Goal: Find specific page/section: Find specific page/section

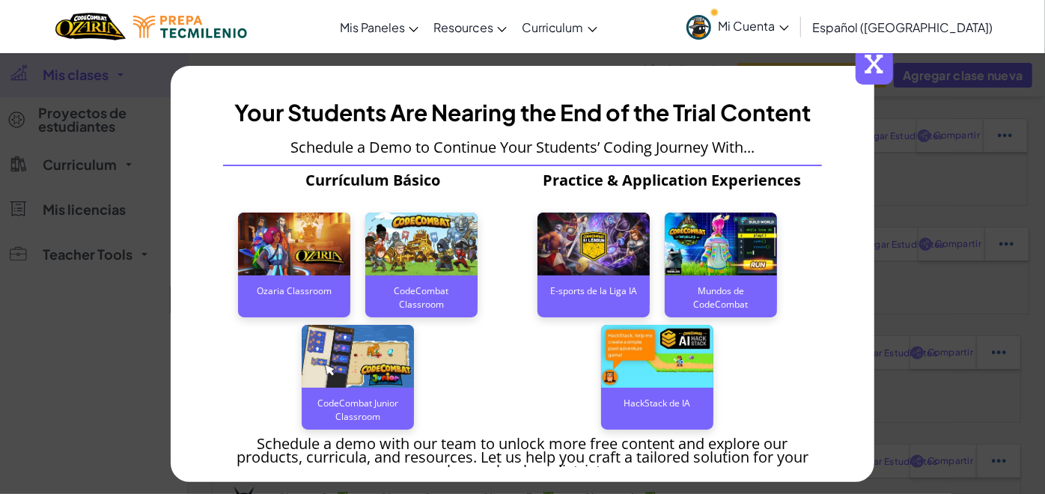
click at [882, 57] on span "x" at bounding box center [874, 65] width 37 height 37
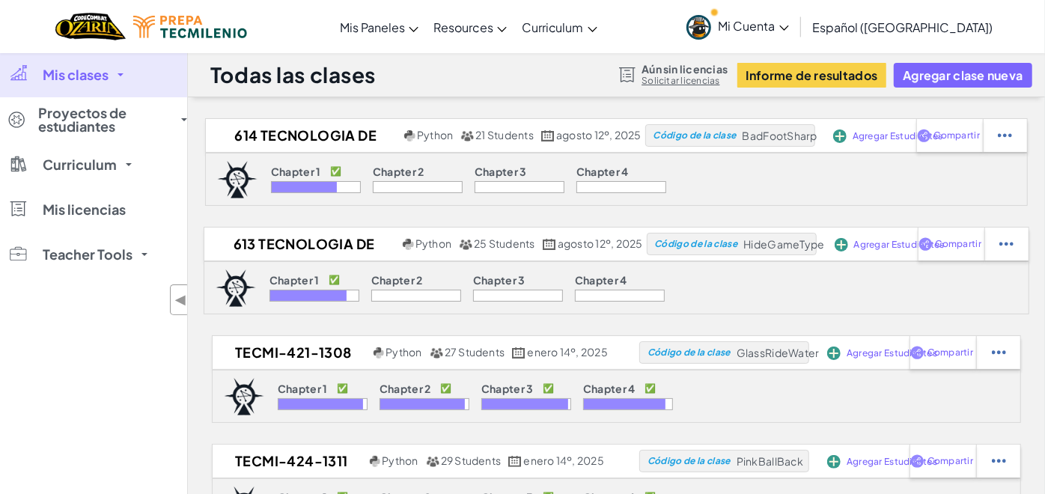
click at [121, 76] on link "Mis clases" at bounding box center [93, 74] width 187 height 45
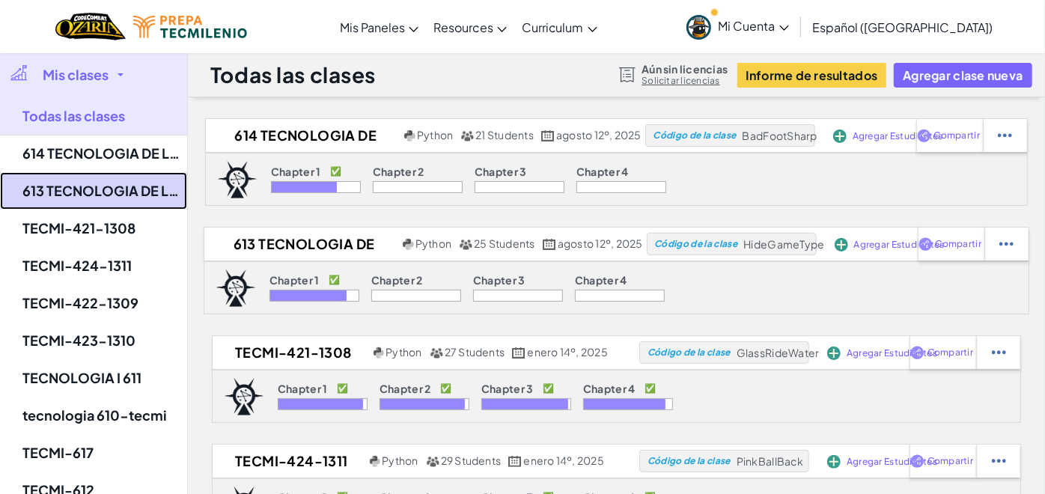
click at [110, 186] on link "613 TECNOLOGIA DE LA INF I" at bounding box center [93, 190] width 187 height 37
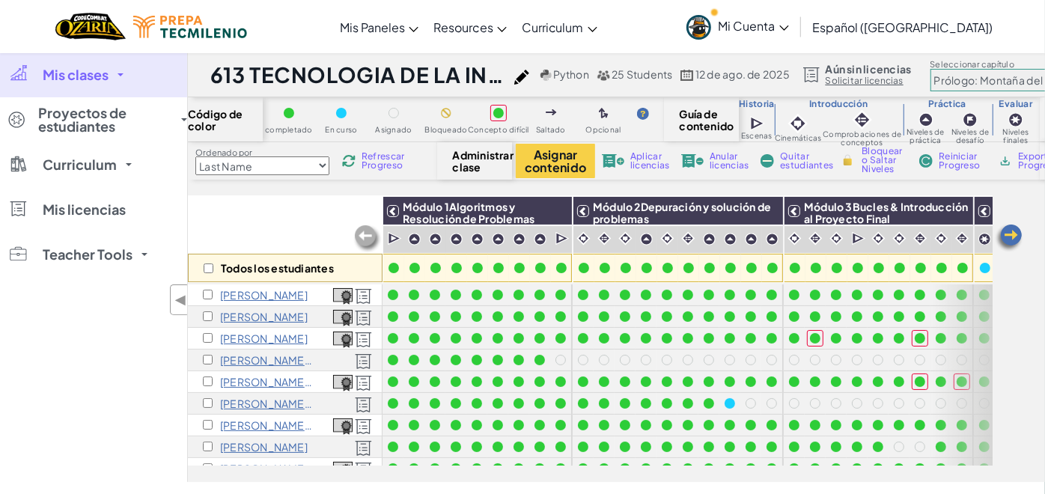
click at [118, 79] on link "Mis clases" at bounding box center [93, 74] width 187 height 45
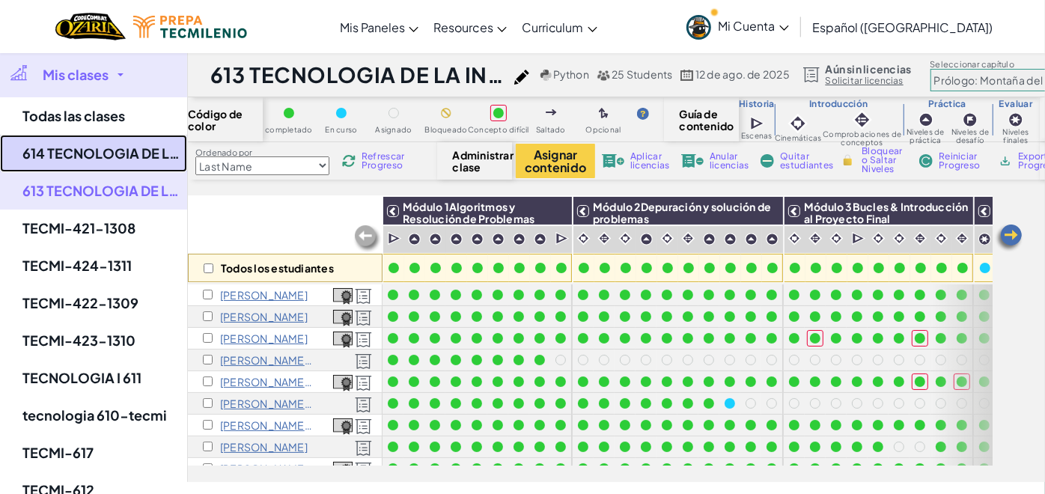
click at [98, 153] on link "614 TECNOLOGIA DE LA INF I" at bounding box center [93, 153] width 187 height 37
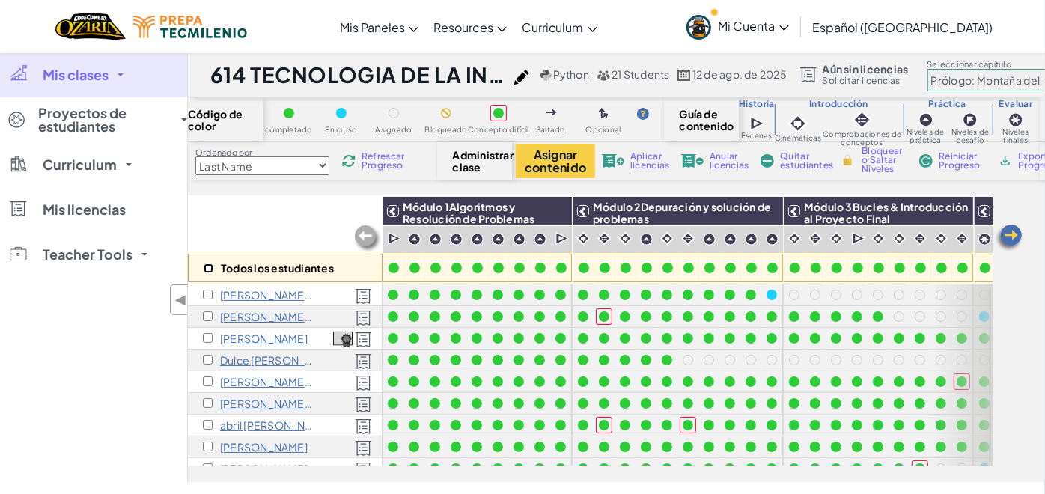
click at [209, 266] on input "checkbox" at bounding box center [209, 268] width 10 height 10
checkbox input "true"
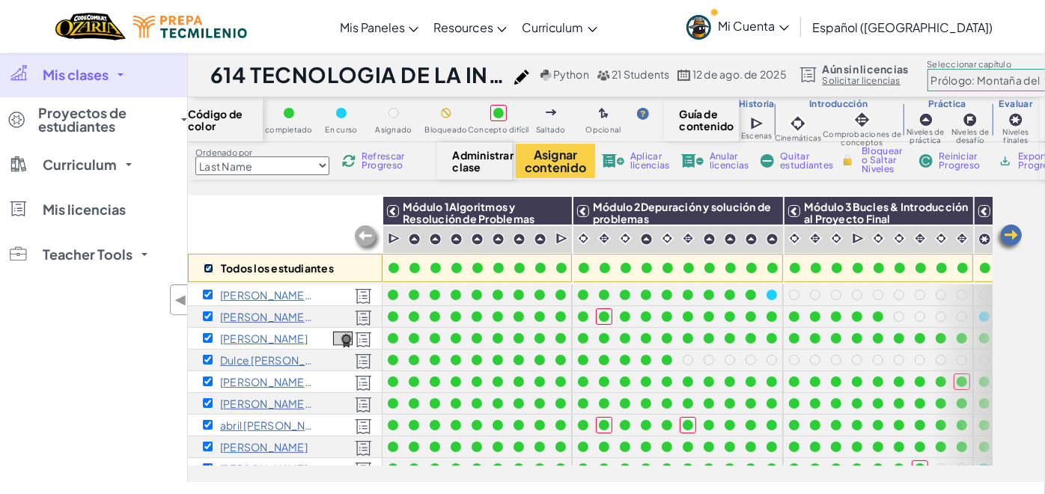
checkbox input "true"
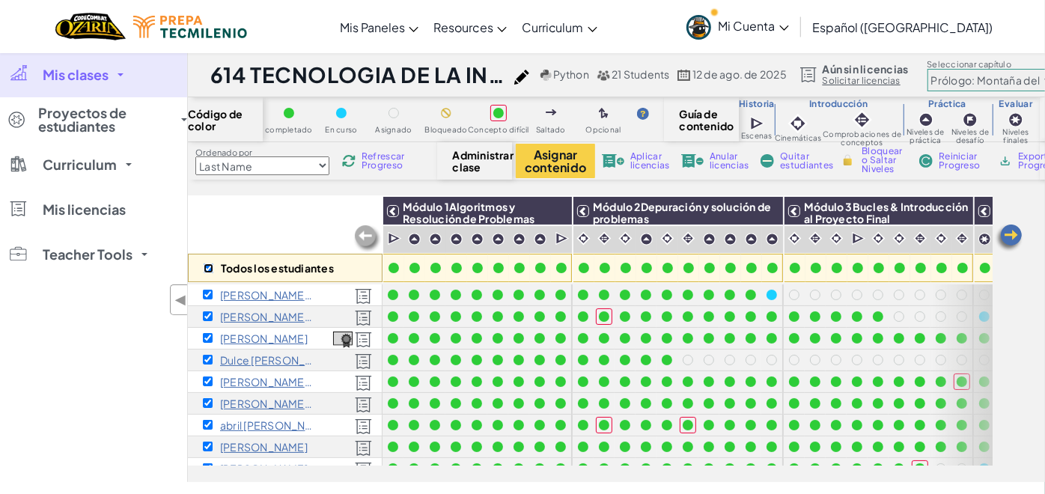
checkbox input "true"
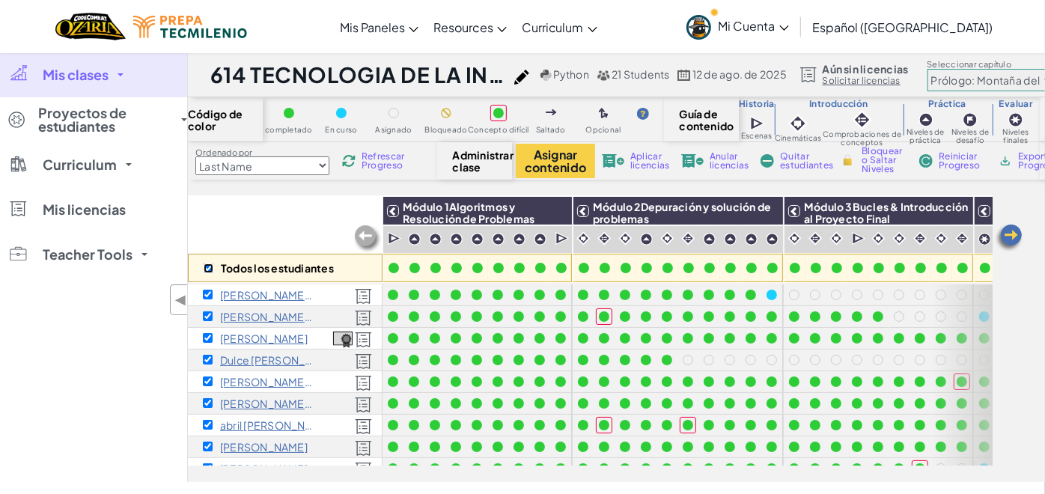
checkbox input "true"
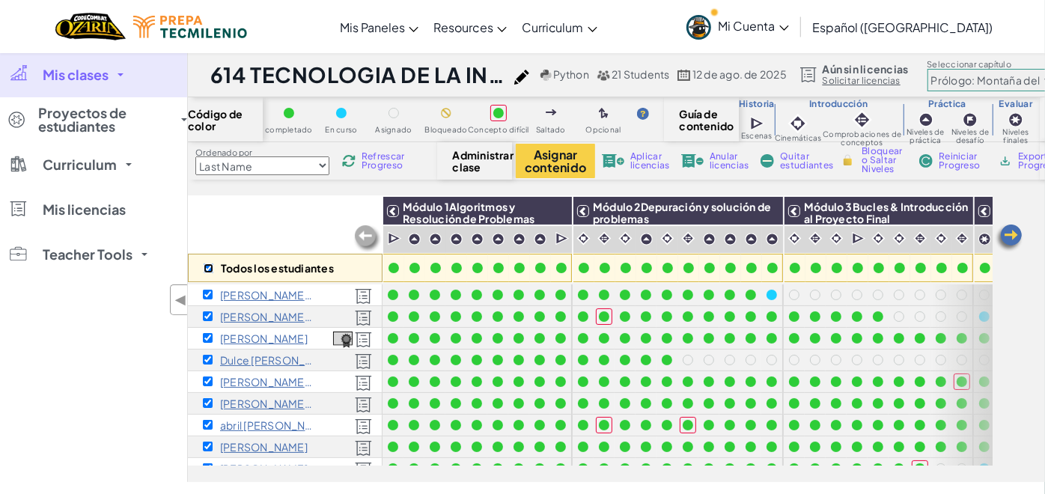
checkbox input "true"
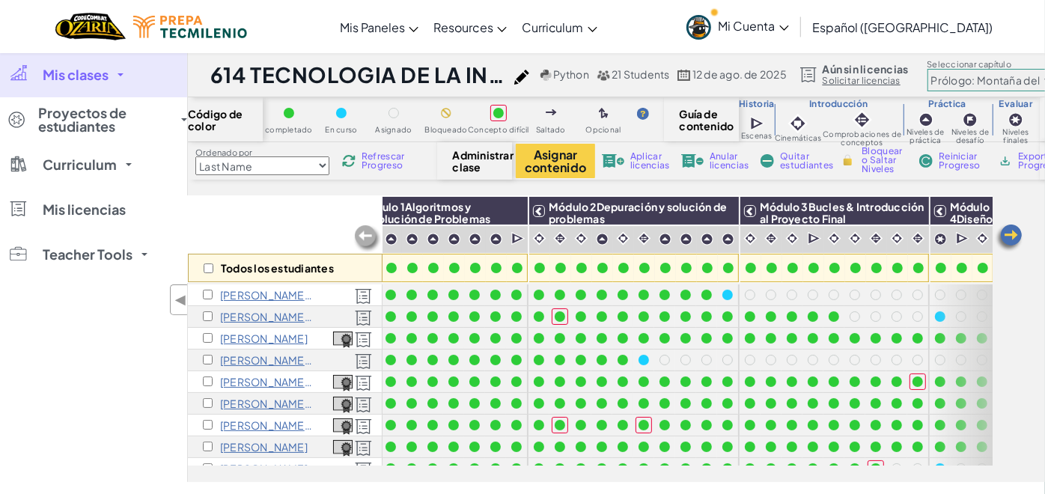
scroll to position [0, 55]
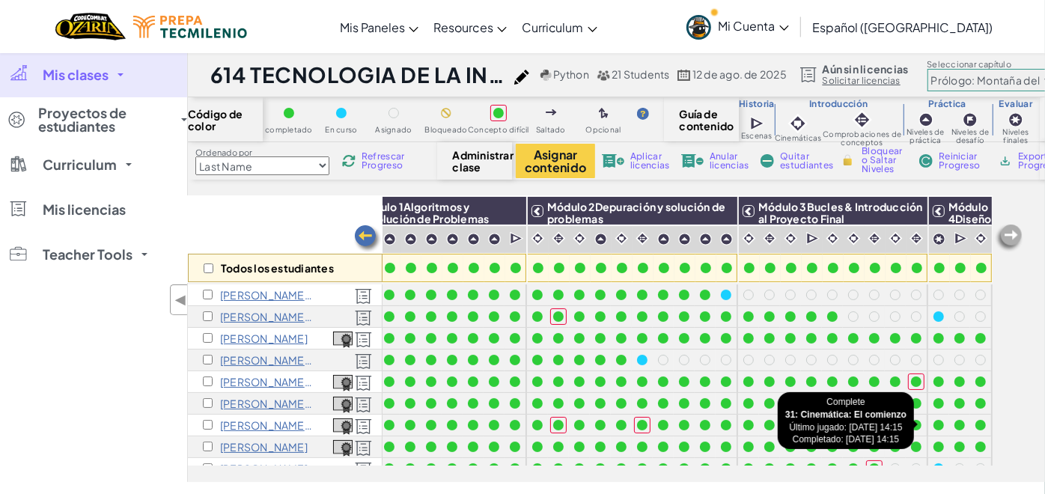
click at [975, 422] on div at bounding box center [980, 425] width 10 height 10
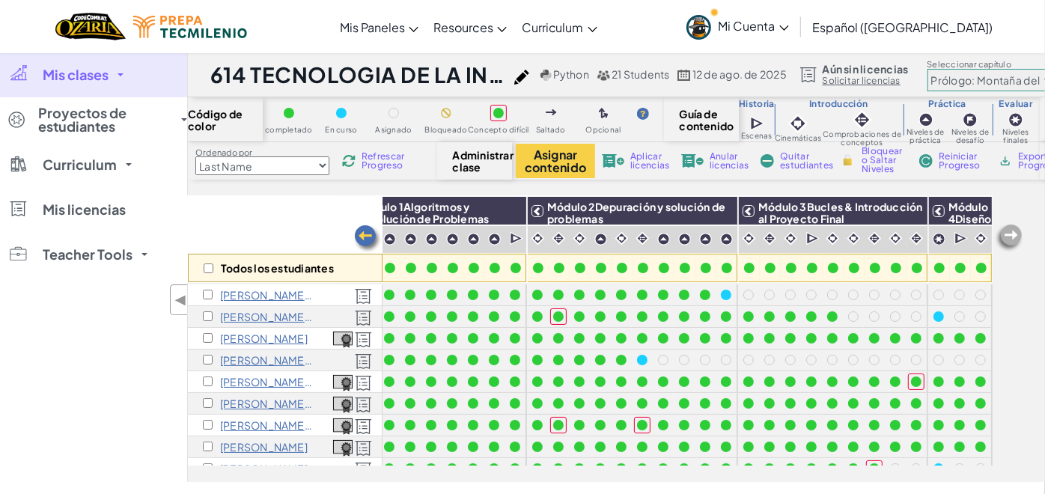
click at [975, 422] on div at bounding box center [980, 425] width 10 height 10
click at [340, 421] on img at bounding box center [342, 426] width 19 height 16
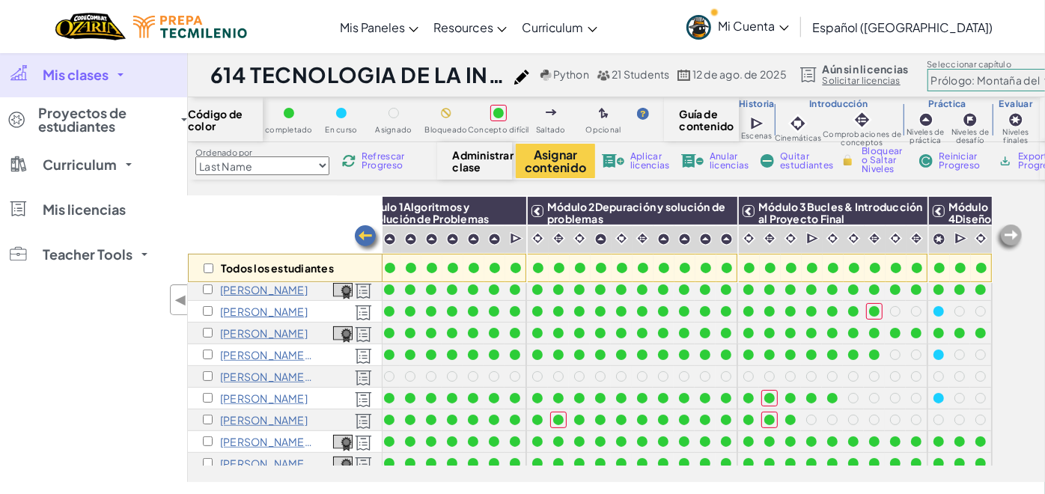
scroll to position [157, 0]
